Goal: Task Accomplishment & Management: Manage account settings

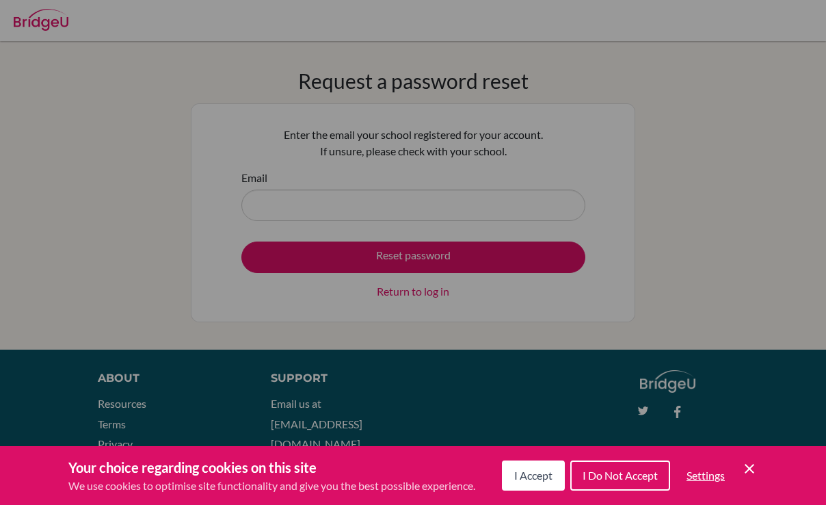
click at [758, 462] on div "Your choice regarding cookies on this site We use cookies to optimise site func…" at bounding box center [413, 475] width 826 height 59
click at [744, 464] on icon "Cookie Control Close Icon" at bounding box center [749, 468] width 16 height 16
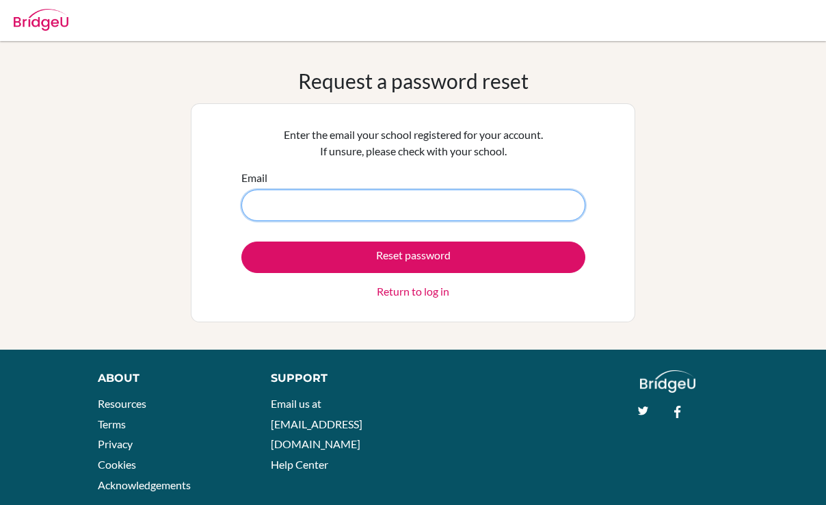
click at [423, 208] on input "Email" at bounding box center [413, 204] width 344 height 31
type input "k45fukushima@st.meikei.ac.jp"
click at [241, 241] on button "Reset password" at bounding box center [413, 256] width 344 height 31
